Goal: Task Accomplishment & Management: Use online tool/utility

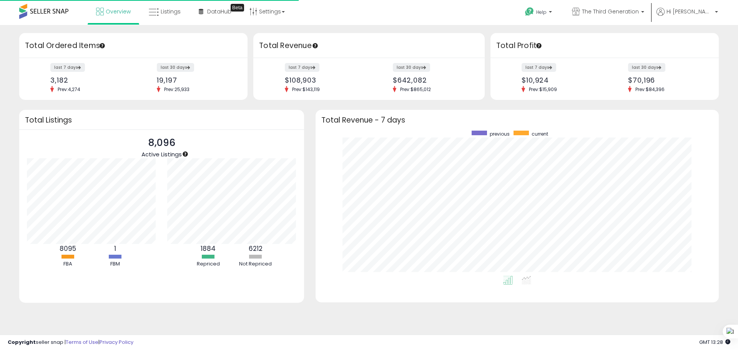
scroll to position [145, 388]
click at [183, 18] on link "Listings" at bounding box center [164, 11] width 43 height 23
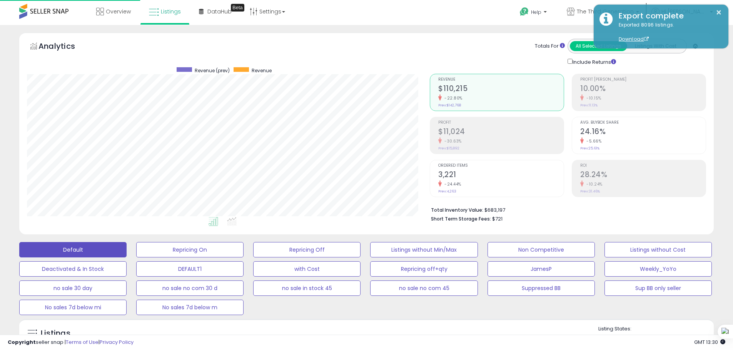
scroll to position [158, 403]
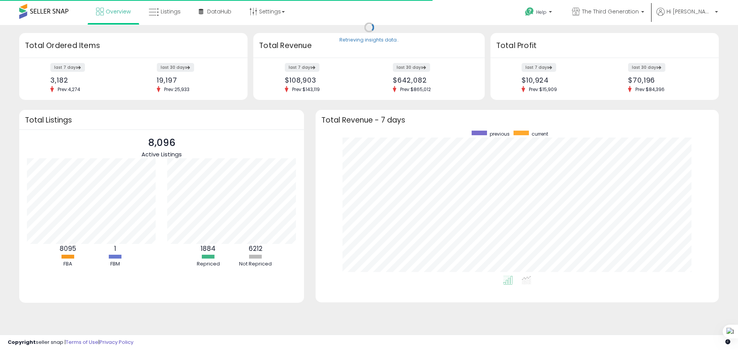
scroll to position [145, 388]
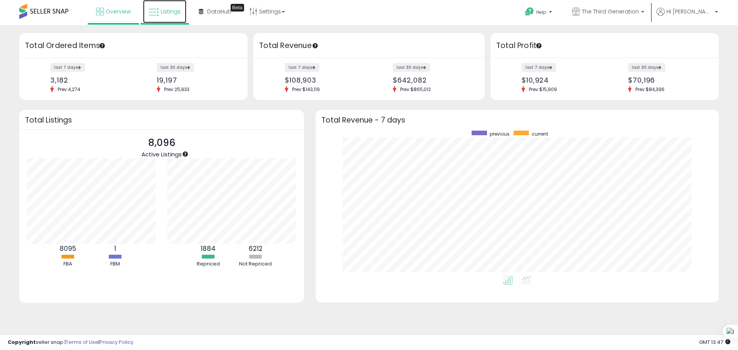
click at [162, 16] on link "Listings" at bounding box center [164, 11] width 43 height 23
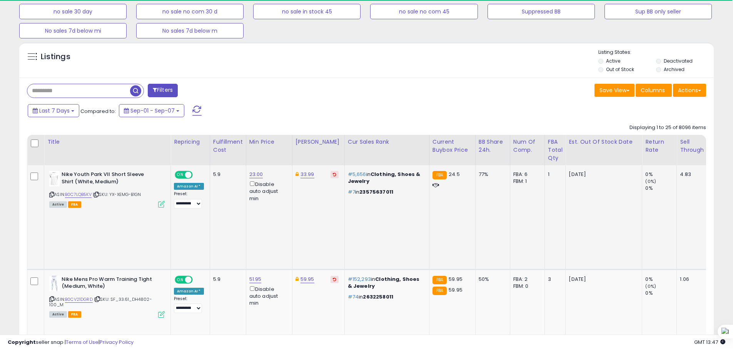
scroll to position [308, 0]
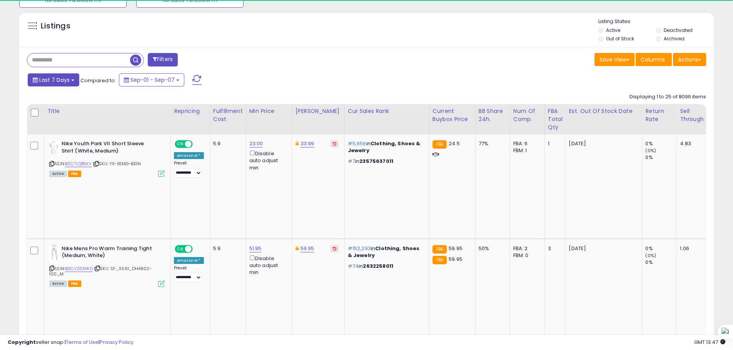
click at [70, 80] on button "Last 7 Days" at bounding box center [54, 79] width 52 height 13
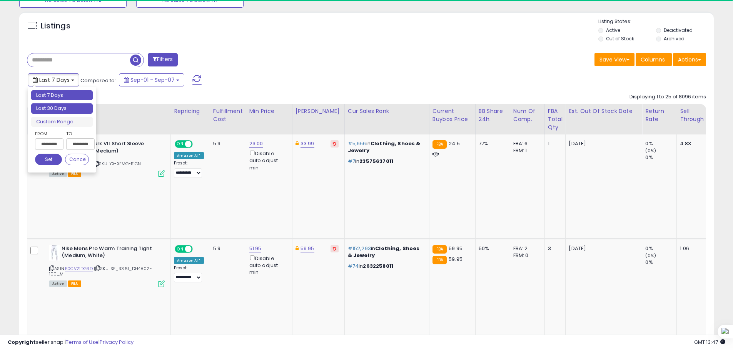
type input "**********"
click at [60, 110] on li "Last 30 Days" at bounding box center [62, 108] width 62 height 10
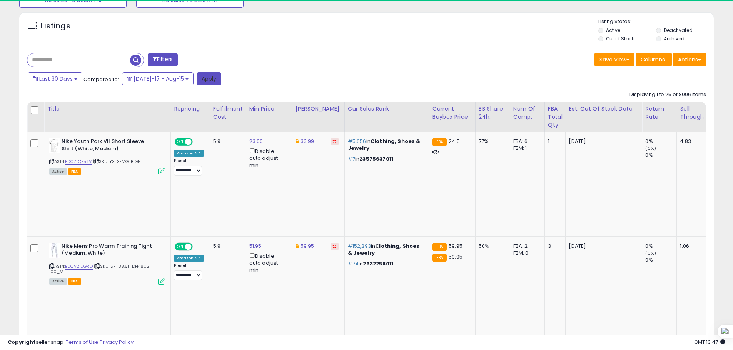
click at [201, 83] on button "Apply" at bounding box center [209, 78] width 25 height 13
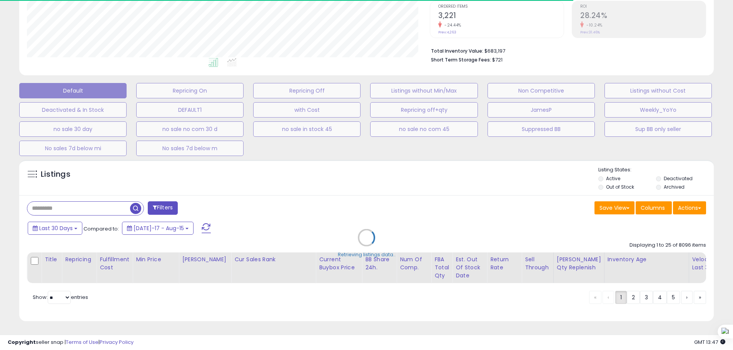
scroll to position [158, 403]
click at [696, 203] on div "Retrieving listings data.." at bounding box center [366, 243] width 706 height 175
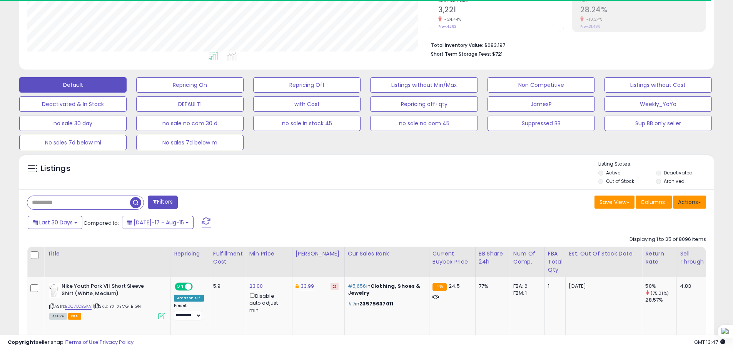
click at [696, 203] on button "Actions" at bounding box center [689, 202] width 33 height 13
click at [650, 253] on link "Export All Columns" at bounding box center [658, 251] width 84 height 12
